Goal: Task Accomplishment & Management: Use online tool/utility

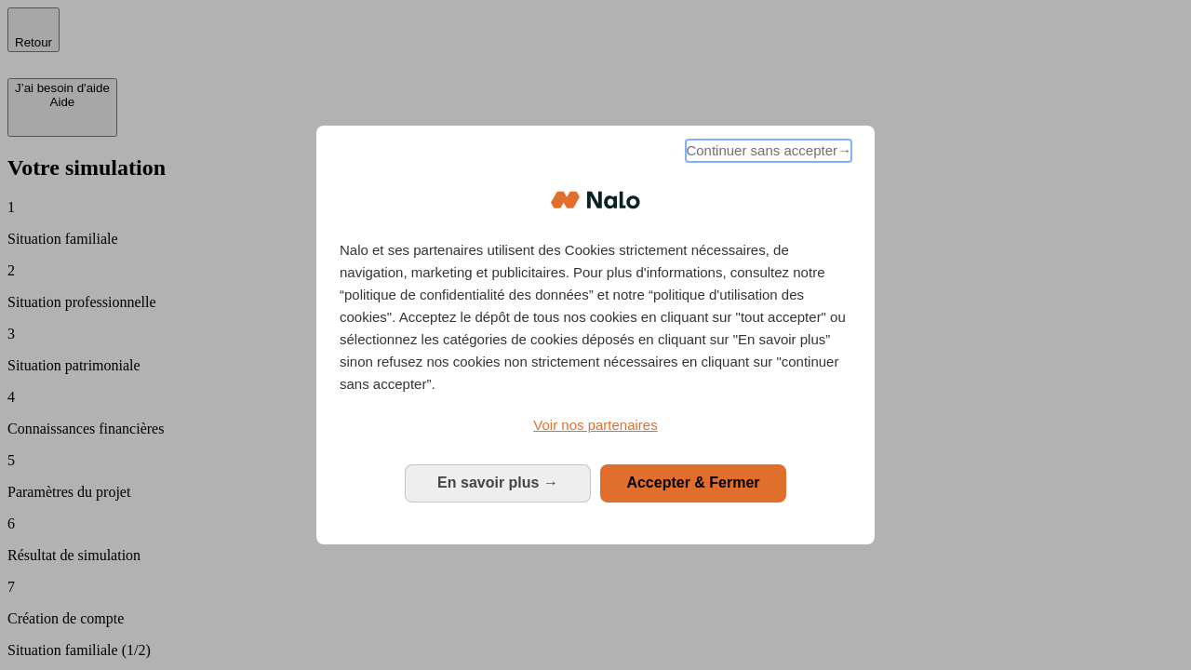
click at [767, 154] on span "Continuer sans accepter →" at bounding box center [769, 151] width 166 height 22
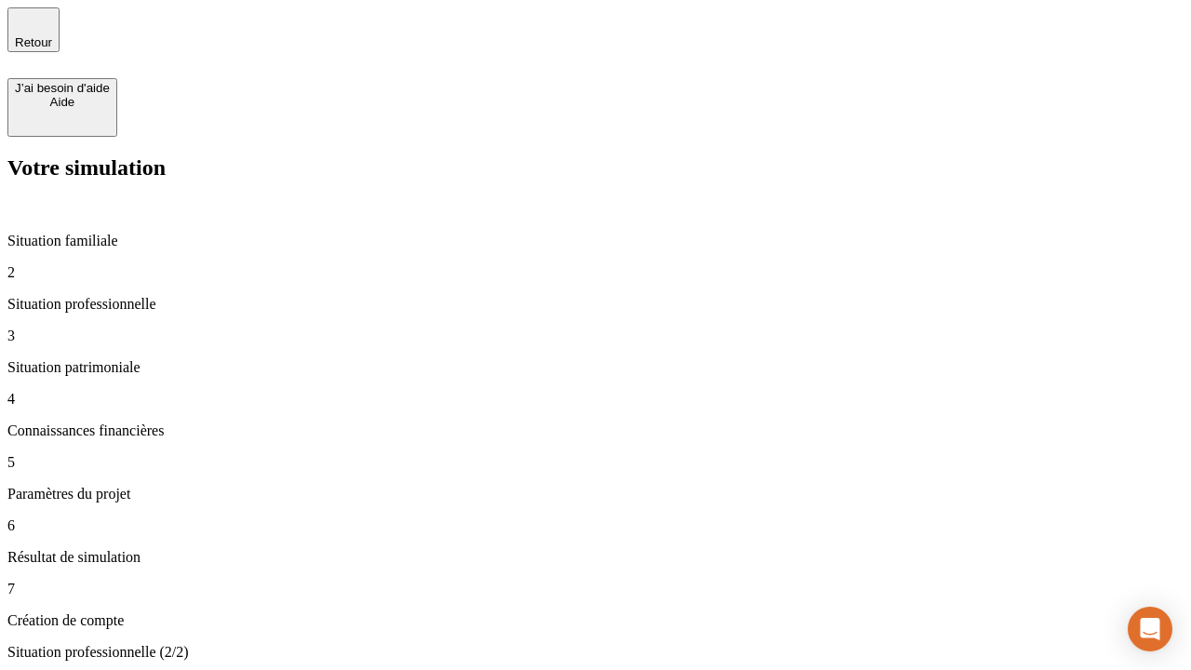
type input "30 000"
type input "40 000"
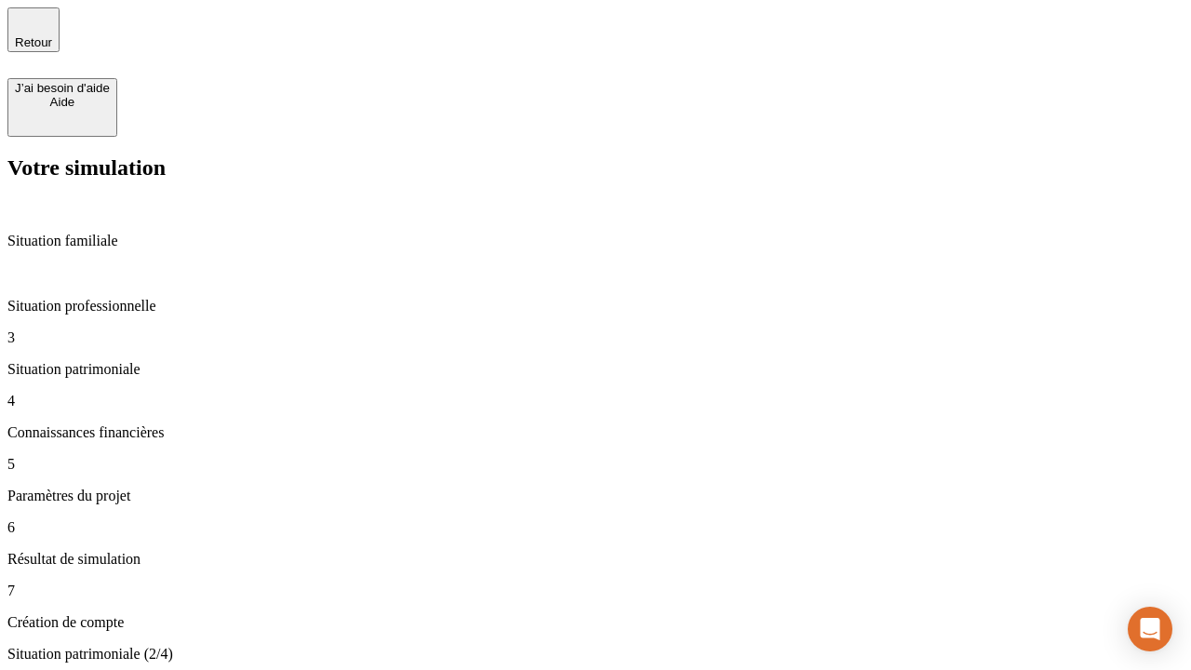
type input "1 100"
type input "20"
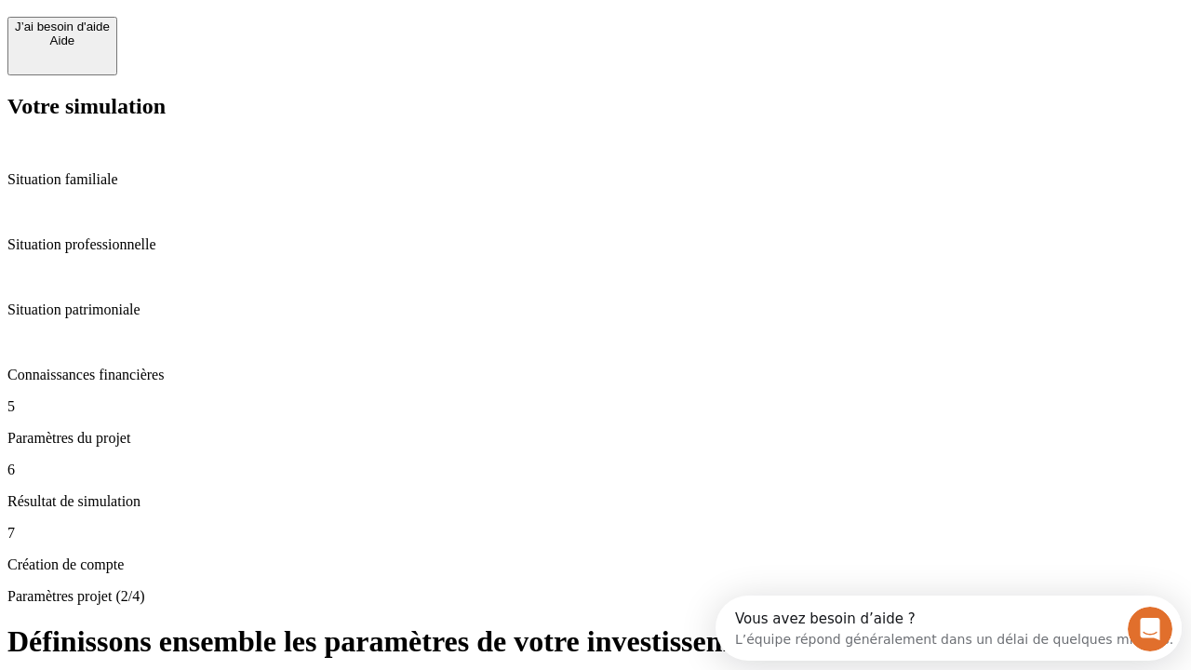
scroll to position [17, 0]
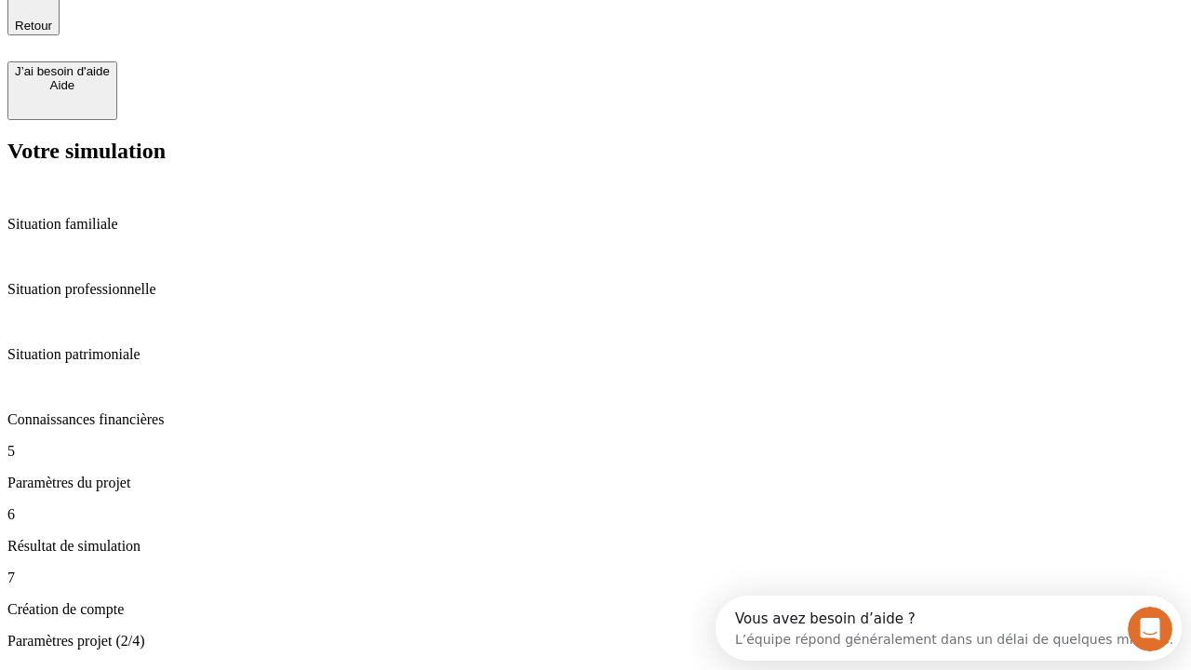
type input "40"
type input "50 000"
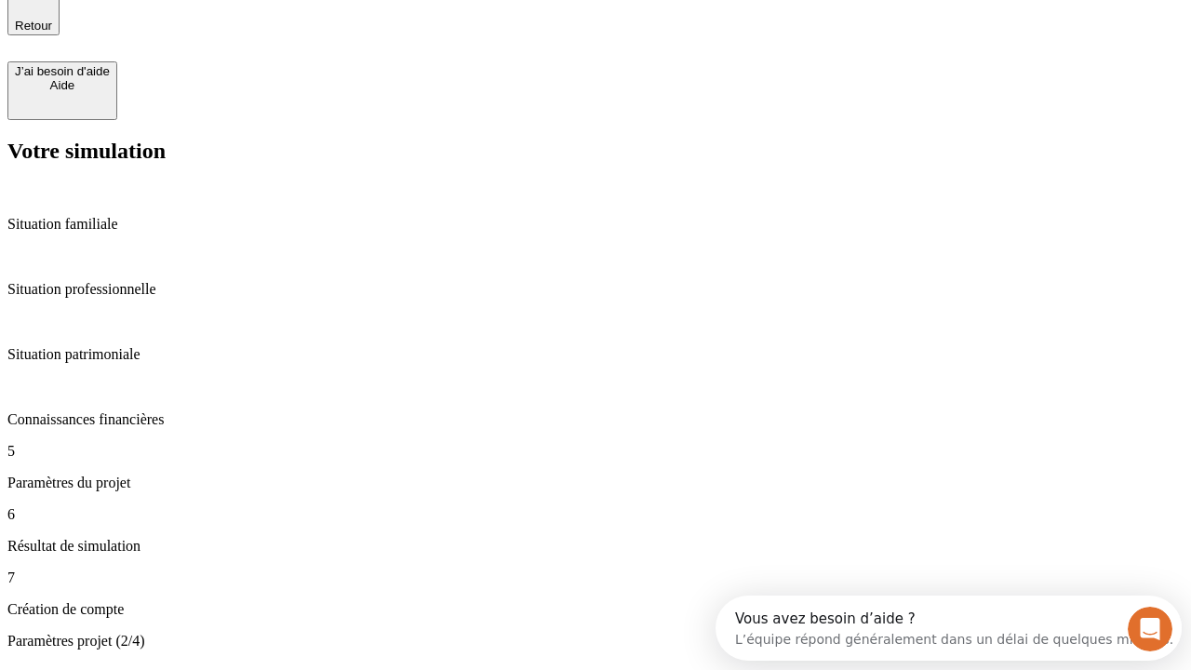
type input "640"
